Goal: Task Accomplishment & Management: Use online tool/utility

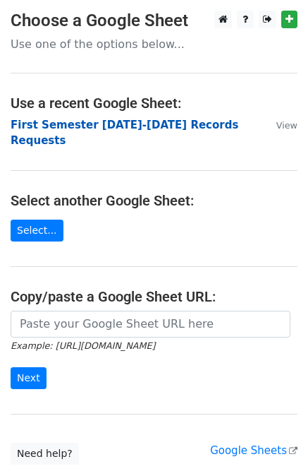
click at [157, 123] on strong "First Semester [DATE]-[DATE] Records Requests" at bounding box center [125, 133] width 228 height 29
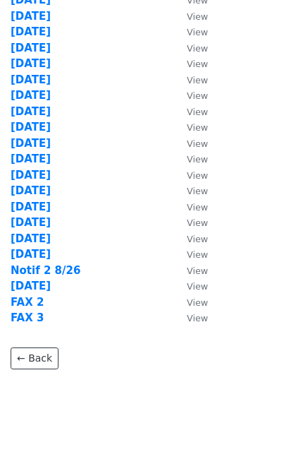
scroll to position [158, 0]
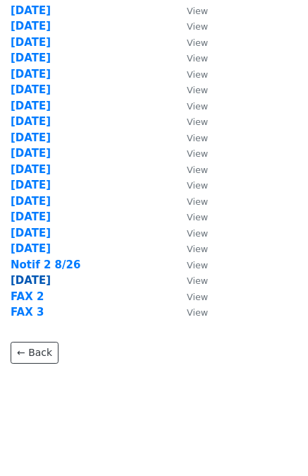
click at [28, 280] on strong "[DATE]" at bounding box center [31, 280] width 40 height 13
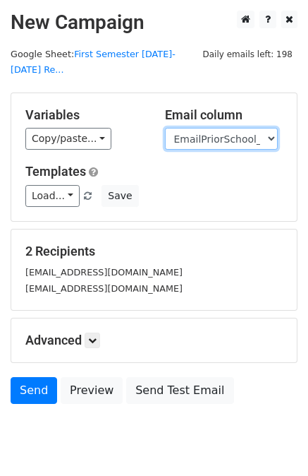
click at [233, 128] on select "User ID Last Name First Name Start Year Enrollment Date Birthday_Age Reported G…" at bounding box center [221, 139] width 113 height 22
select select "FaxPriorSchool1_2021"
click at [165, 128] on select "User ID Last Name First Name Start Year Enrollment Date Birthday_Age Reported G…" at bounding box center [221, 139] width 113 height 22
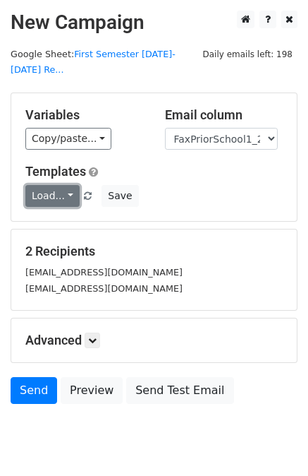
click at [54, 185] on link "Load..." at bounding box center [52, 196] width 54 height 22
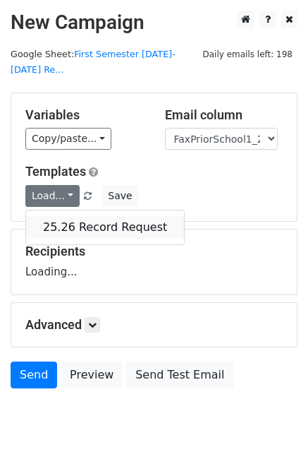
click at [92, 216] on link "25.26 Record Request" at bounding box center [105, 227] width 158 height 23
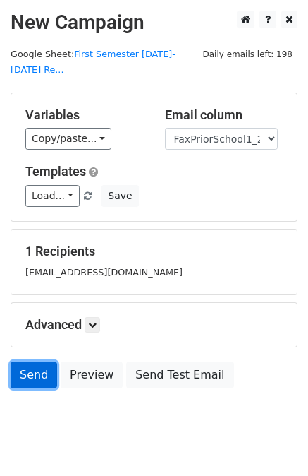
click at [28, 361] on link "Send" at bounding box center [34, 374] width 47 height 27
